Goal: Transaction & Acquisition: Subscribe to service/newsletter

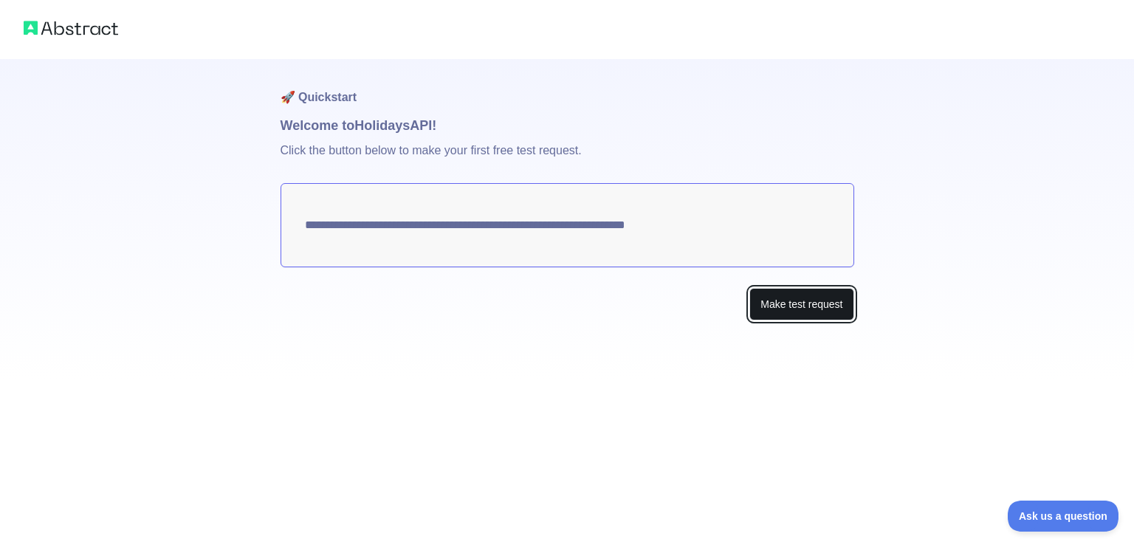
click at [777, 305] on button "Make test request" at bounding box center [801, 304] width 104 height 33
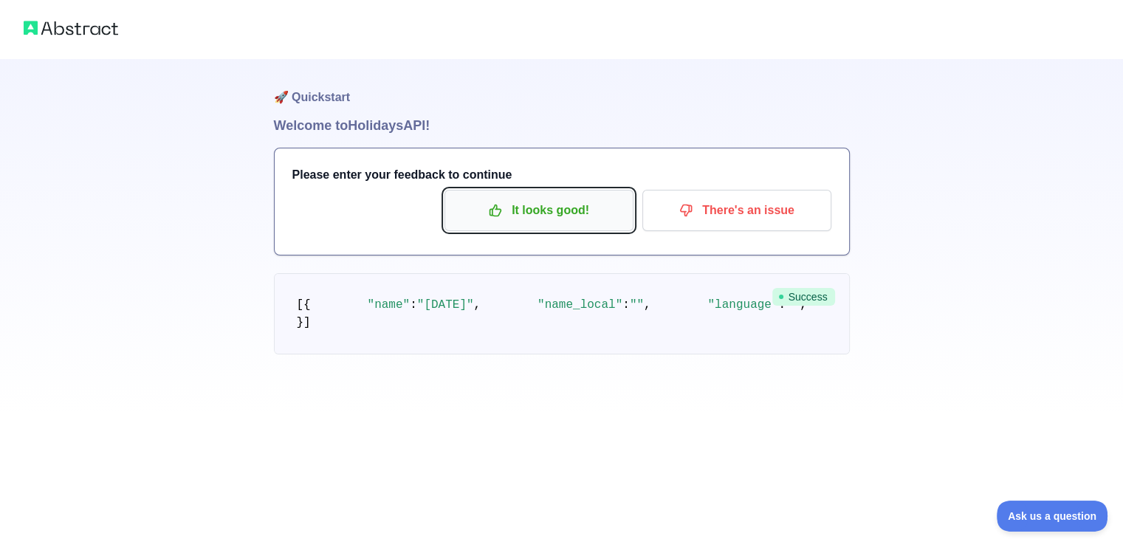
click at [554, 199] on p "It looks good!" at bounding box center [539, 210] width 167 height 25
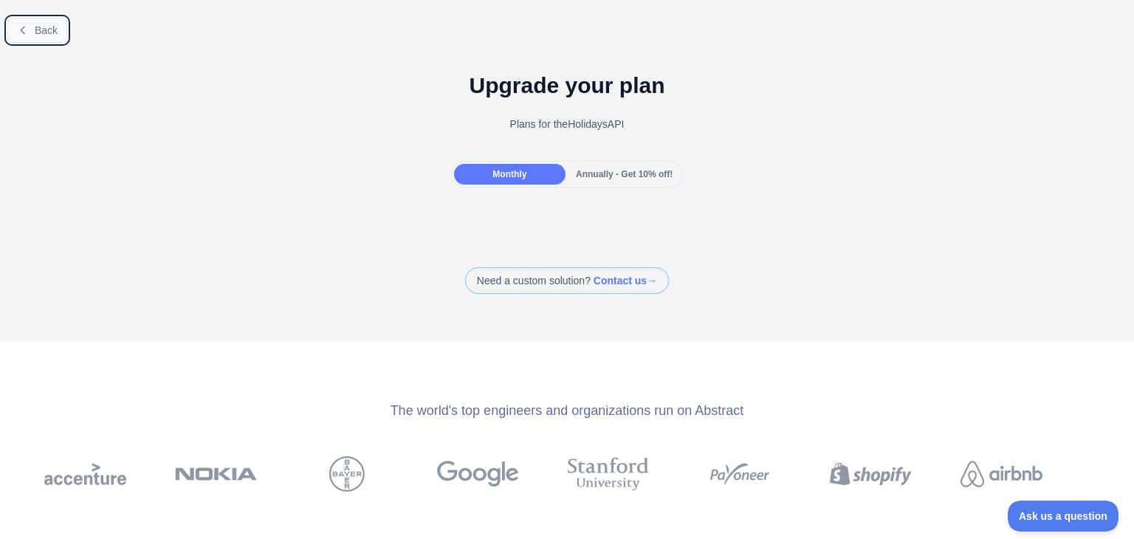
click at [41, 28] on span "Back" at bounding box center [46, 30] width 23 height 12
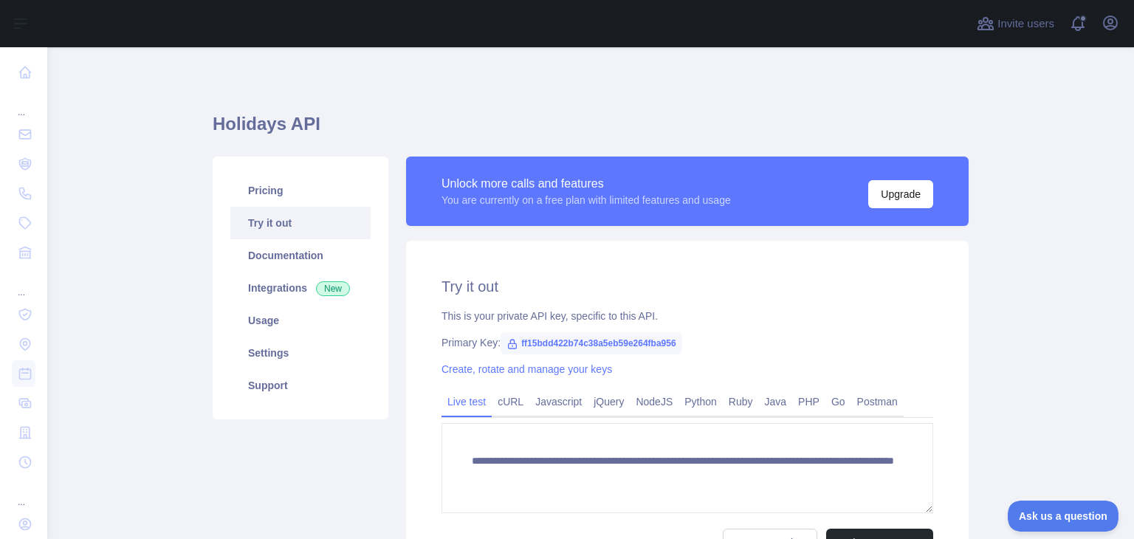
click at [635, 340] on span "ff15bdd422b74c38a5eb59e264fba956" at bounding box center [591, 343] width 181 height 22
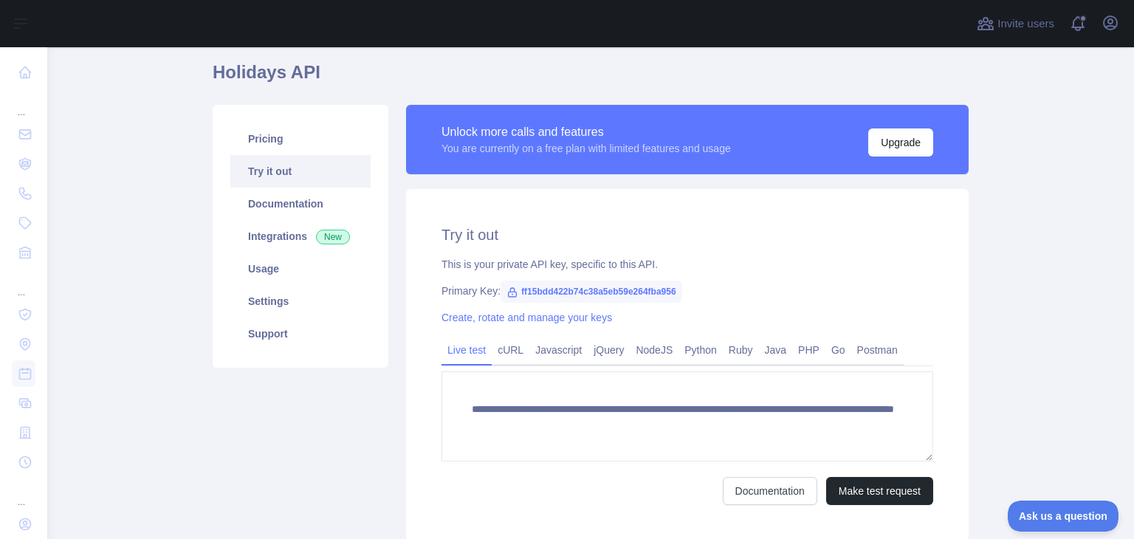
scroll to position [59, 0]
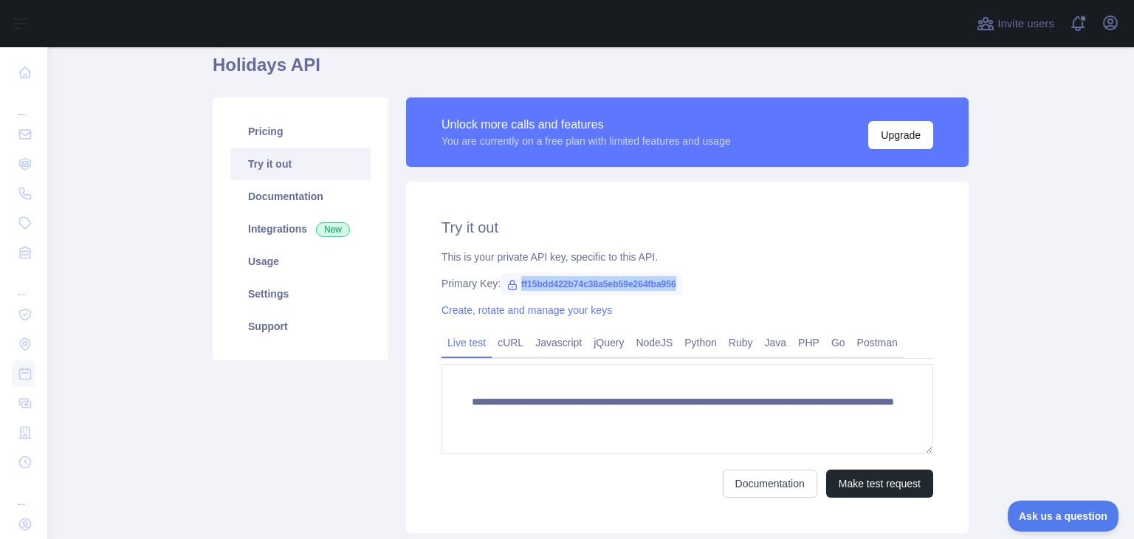
drag, startPoint x: 514, startPoint y: 286, endPoint x: 728, endPoint y: 287, distance: 214.1
click at [728, 287] on div "Primary Key: ff15bdd422b74c38a5eb59e264fba956" at bounding box center [687, 283] width 492 height 15
copy span "ff15bdd422b74c38a5eb59e264fba956"
click at [670, 233] on h2 "Try it out" at bounding box center [687, 227] width 492 height 21
